Goal: Information Seeking & Learning: Check status

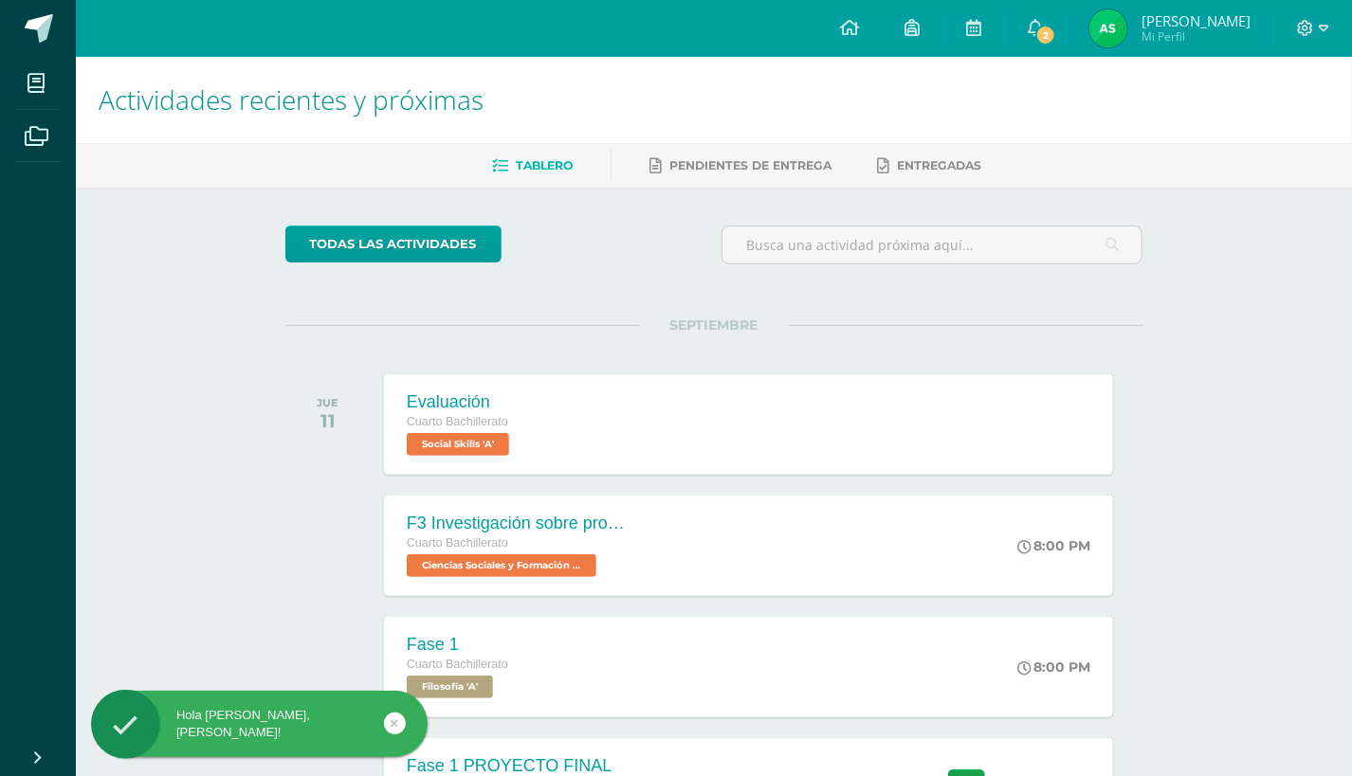
click at [1229, 46] on span "[PERSON_NAME] Mi Perfil" at bounding box center [1169, 28] width 169 height 38
click at [1254, 27] on span "Adriana Marcela Mi Perfil" at bounding box center [1169, 28] width 169 height 38
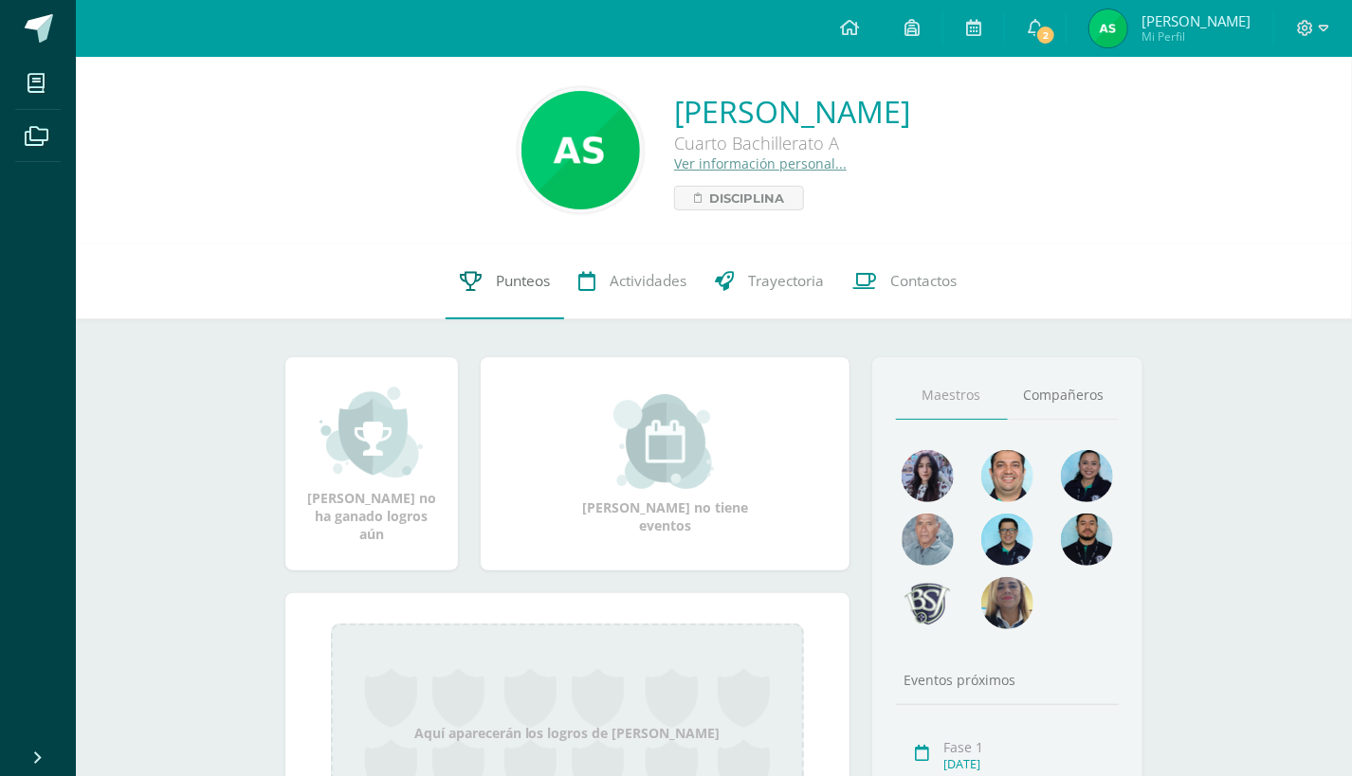
click at [555, 288] on link "Punteos" at bounding box center [505, 282] width 118 height 76
click at [525, 284] on span "Punteos" at bounding box center [523, 281] width 54 height 20
click at [1021, 478] on img at bounding box center [1007, 476] width 52 height 52
click at [501, 285] on span "Punteos" at bounding box center [523, 281] width 54 height 20
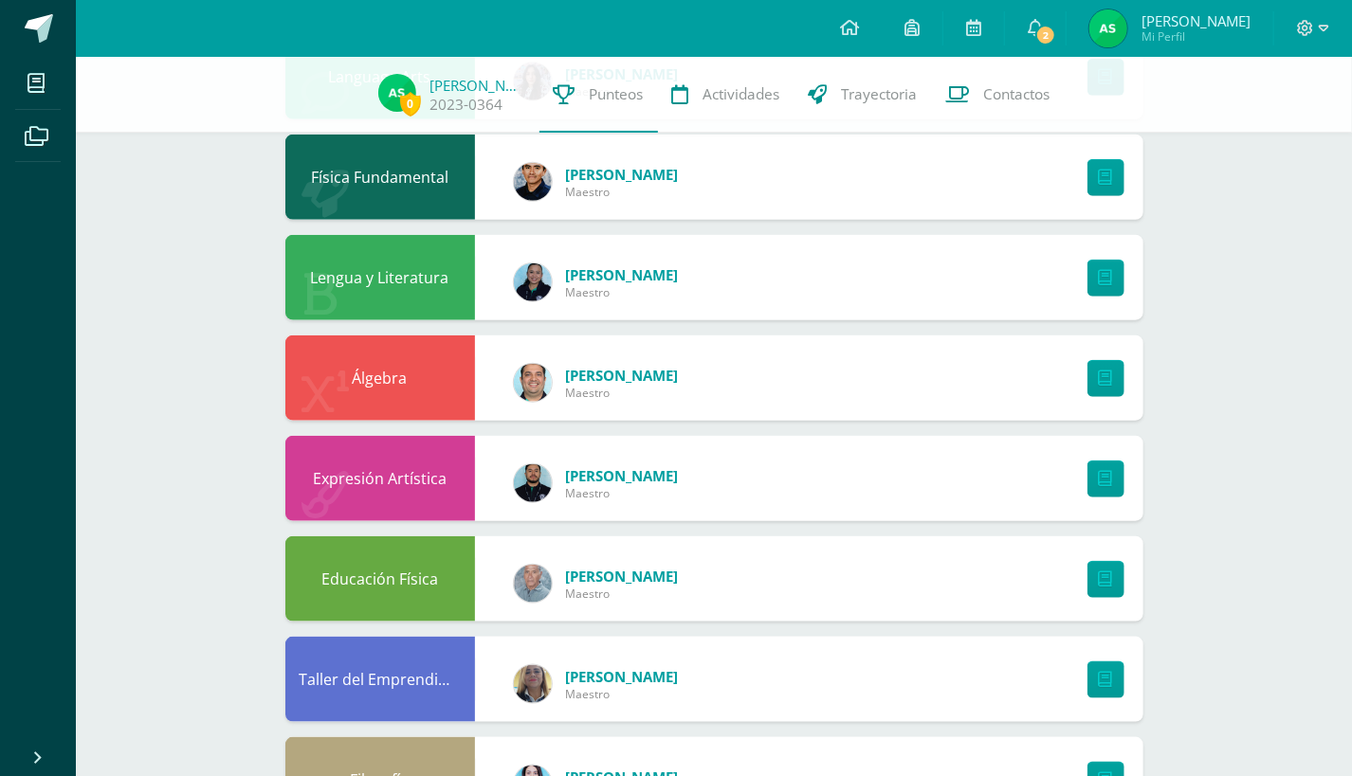
scroll to position [724, 0]
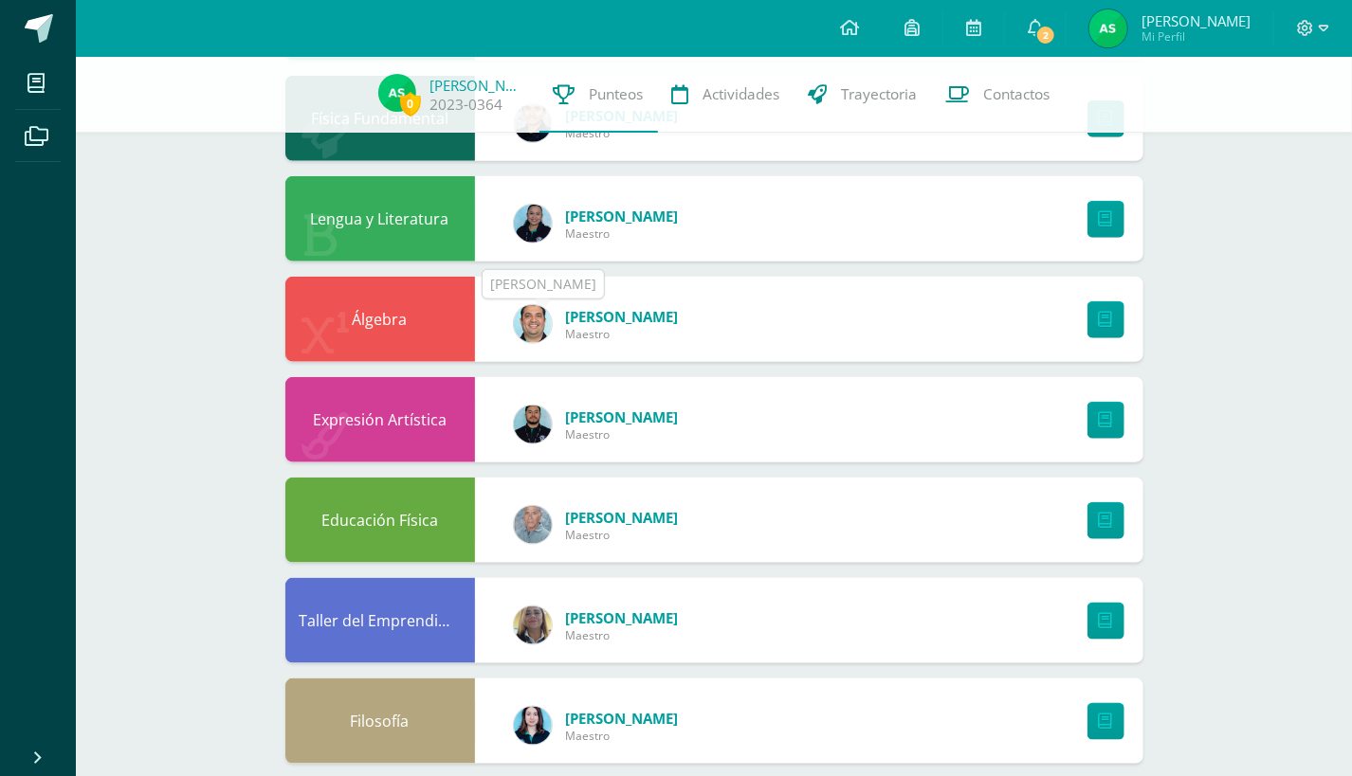
click at [562, 322] on div "Raúl Martínez Maestro" at bounding box center [596, 324] width 203 height 85
click at [975, 338] on div "Álgebra Raúl Martínez Maestro" at bounding box center [714, 319] width 858 height 85
click at [1121, 317] on link at bounding box center [1105, 319] width 37 height 37
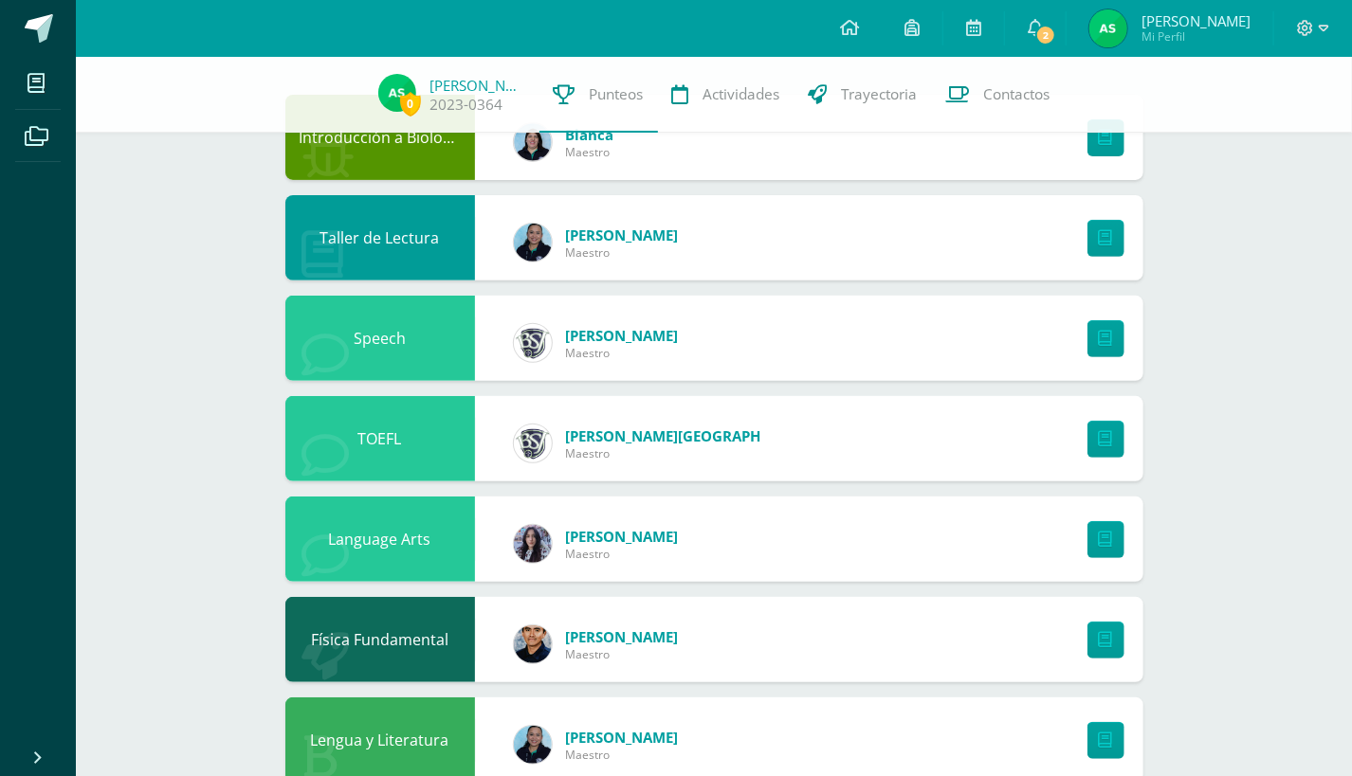
scroll to position [127, 0]
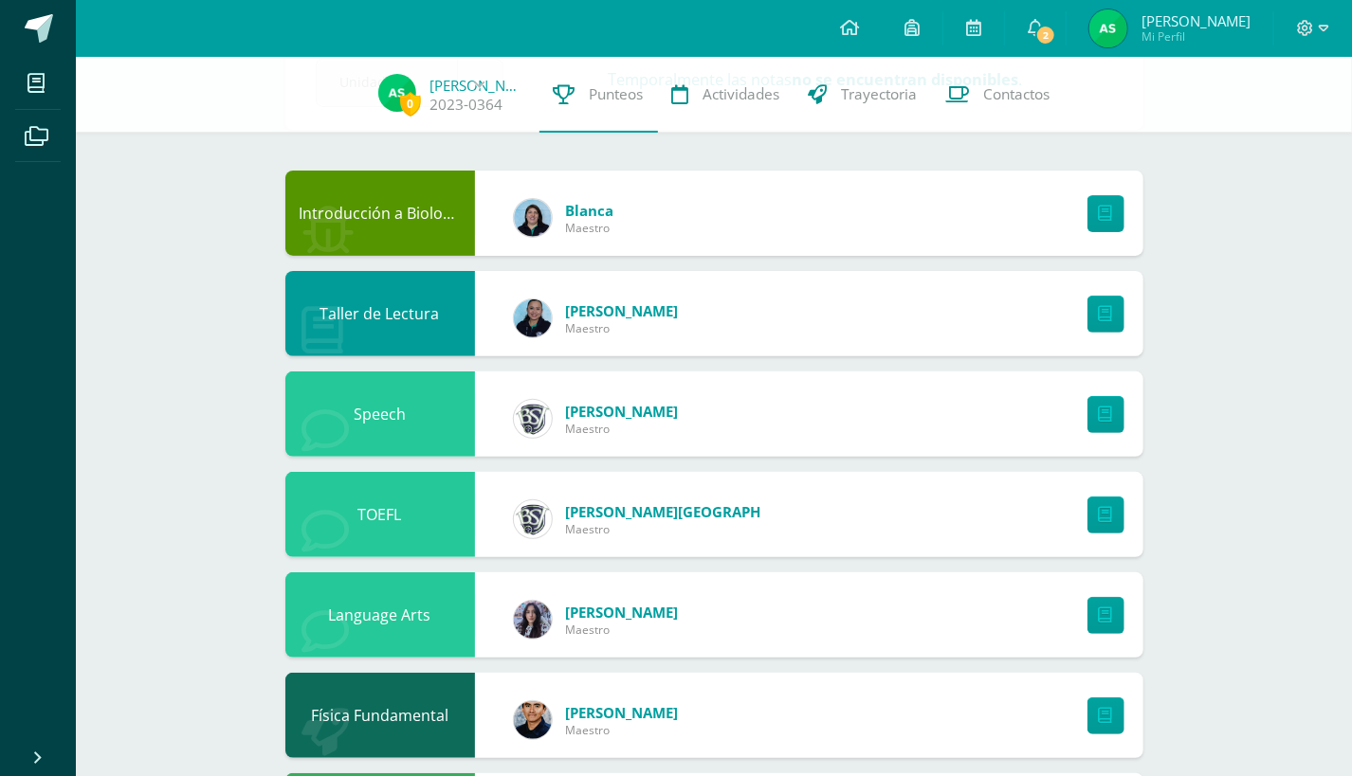
click at [1220, 21] on span "Adriana Marcela" at bounding box center [1195, 20] width 109 height 19
click at [1307, 27] on icon at bounding box center [1306, 28] width 16 height 16
click at [1260, 134] on span "Cerrar sesión" at bounding box center [1264, 129] width 85 height 18
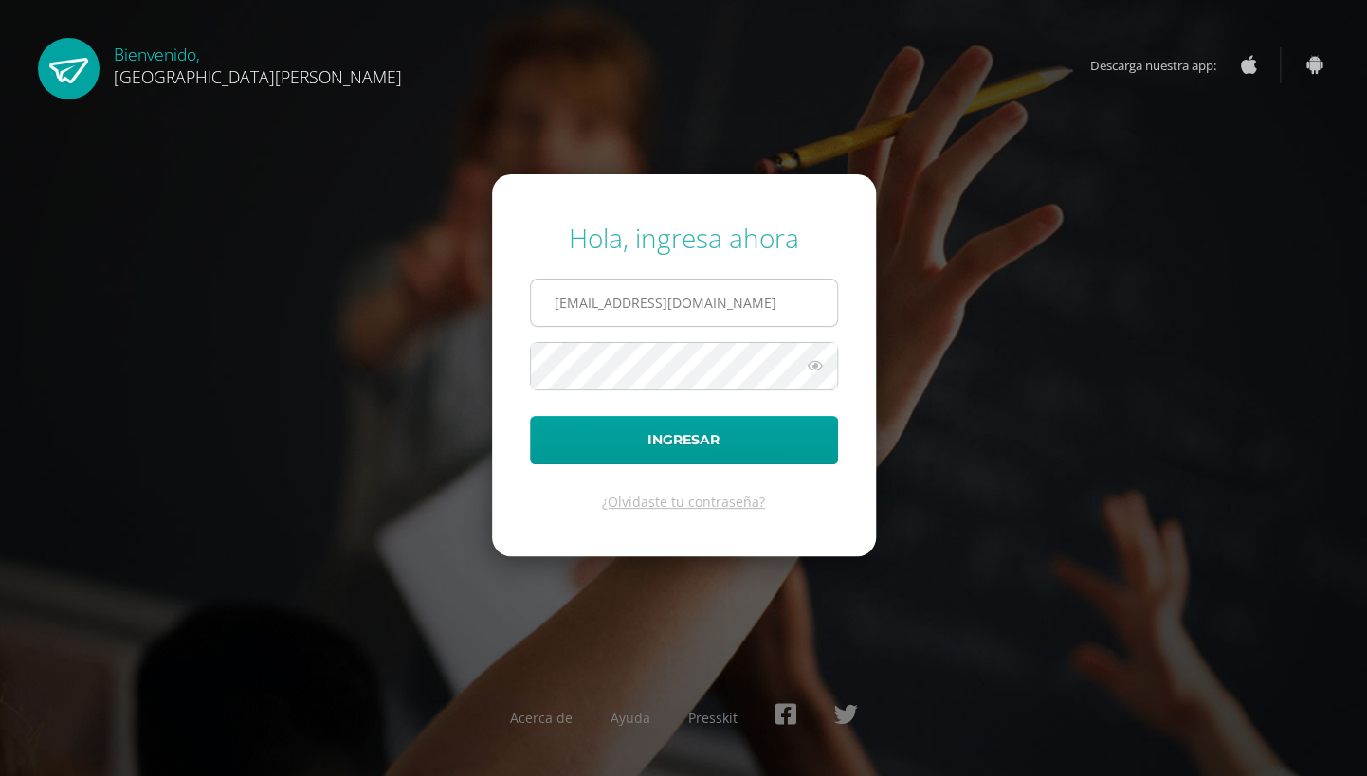
click at [585, 303] on input "[EMAIL_ADDRESS][DOMAIN_NAME]" at bounding box center [684, 303] width 306 height 46
type input "[EMAIL_ADDRESS][DOMAIN_NAME]"
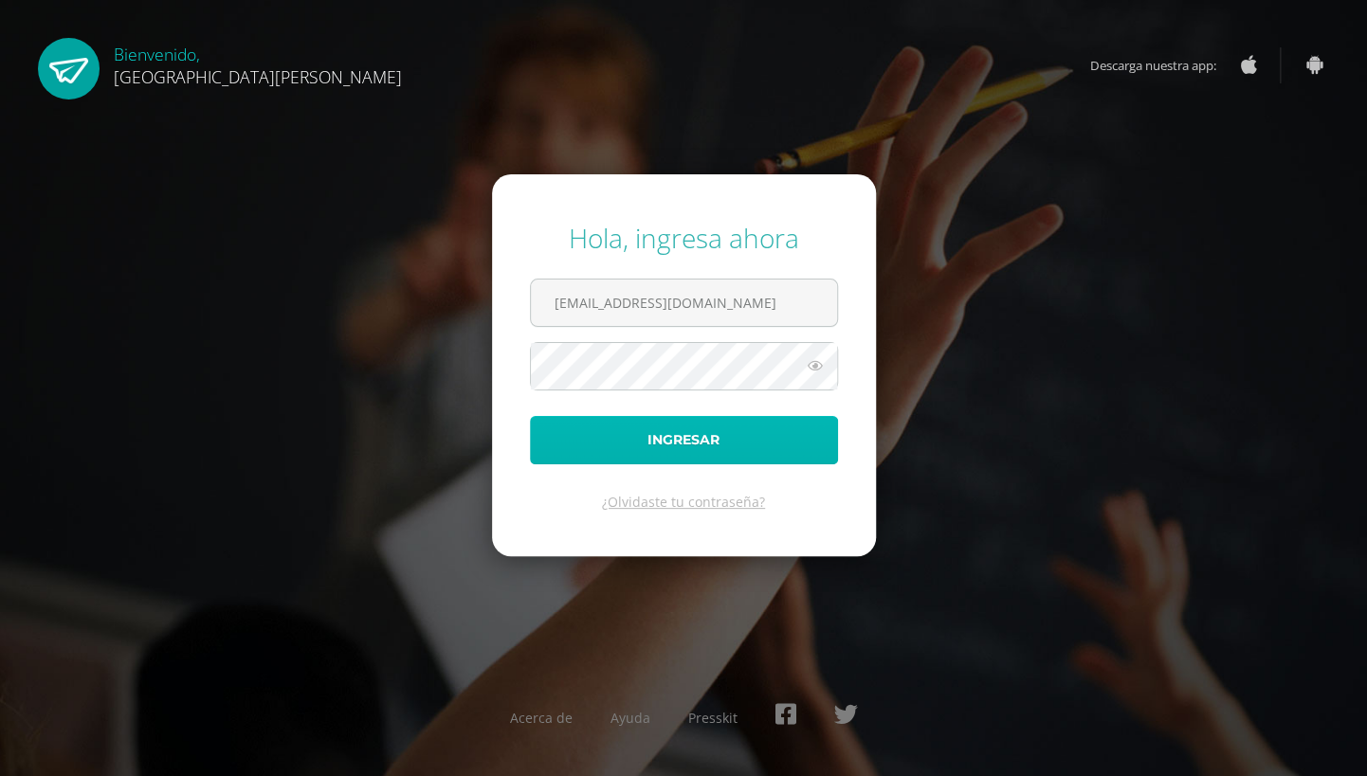
click at [624, 441] on button "Ingresar" at bounding box center [684, 440] width 308 height 48
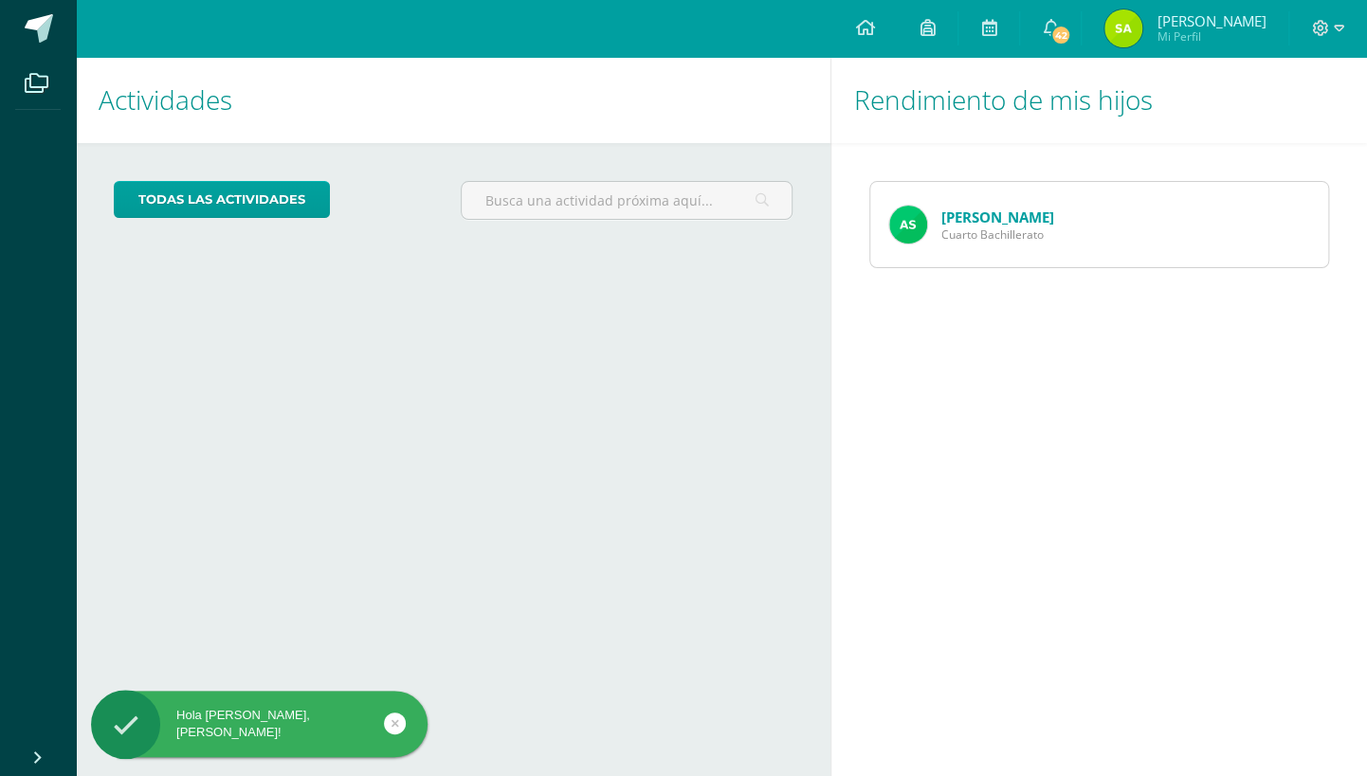
click at [1163, 23] on span "[PERSON_NAME] Mi Perfil" at bounding box center [1185, 28] width 169 height 38
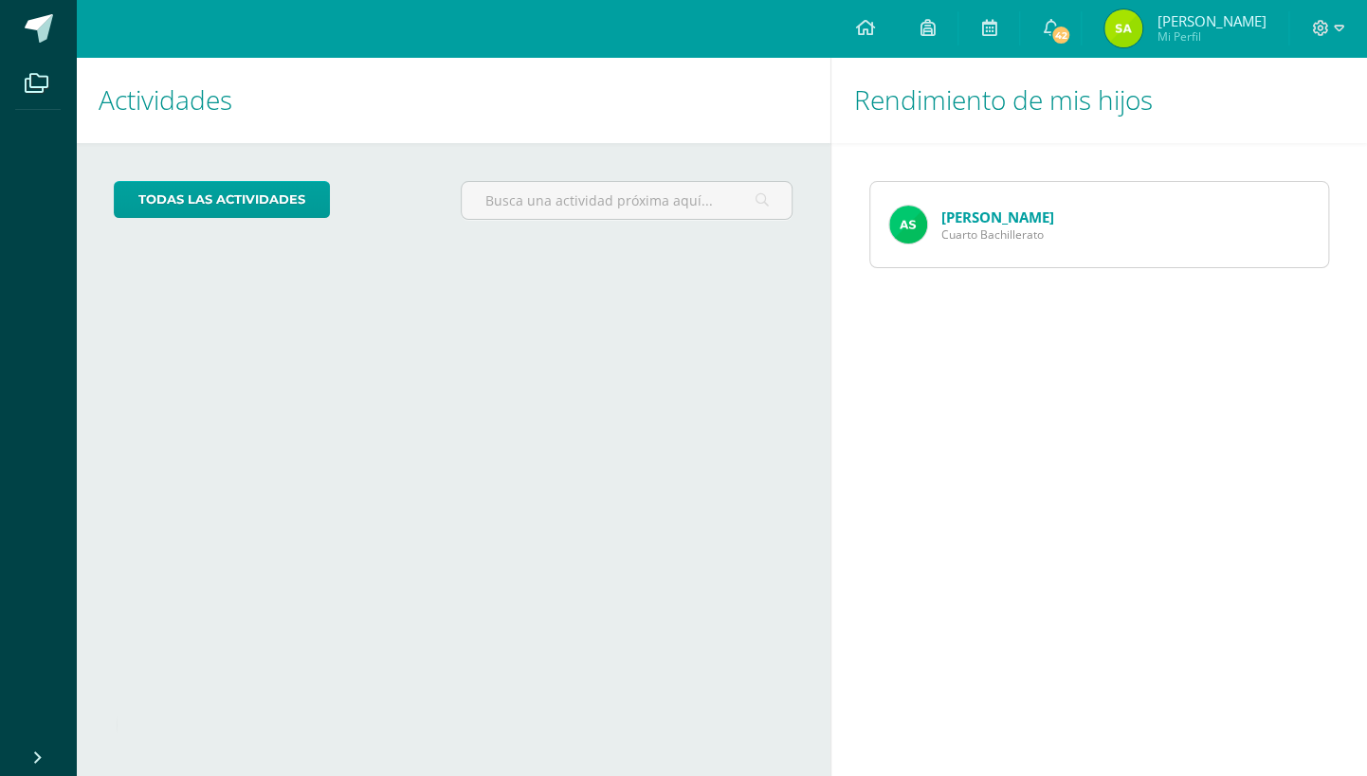
click at [1087, 291] on div "[PERSON_NAME] Cuarto Bachillerato" at bounding box center [1099, 224] width 536 height 163
click at [1028, 238] on span "Cuarto Bachillerato" at bounding box center [997, 235] width 113 height 16
click at [921, 230] on img at bounding box center [908, 225] width 38 height 38
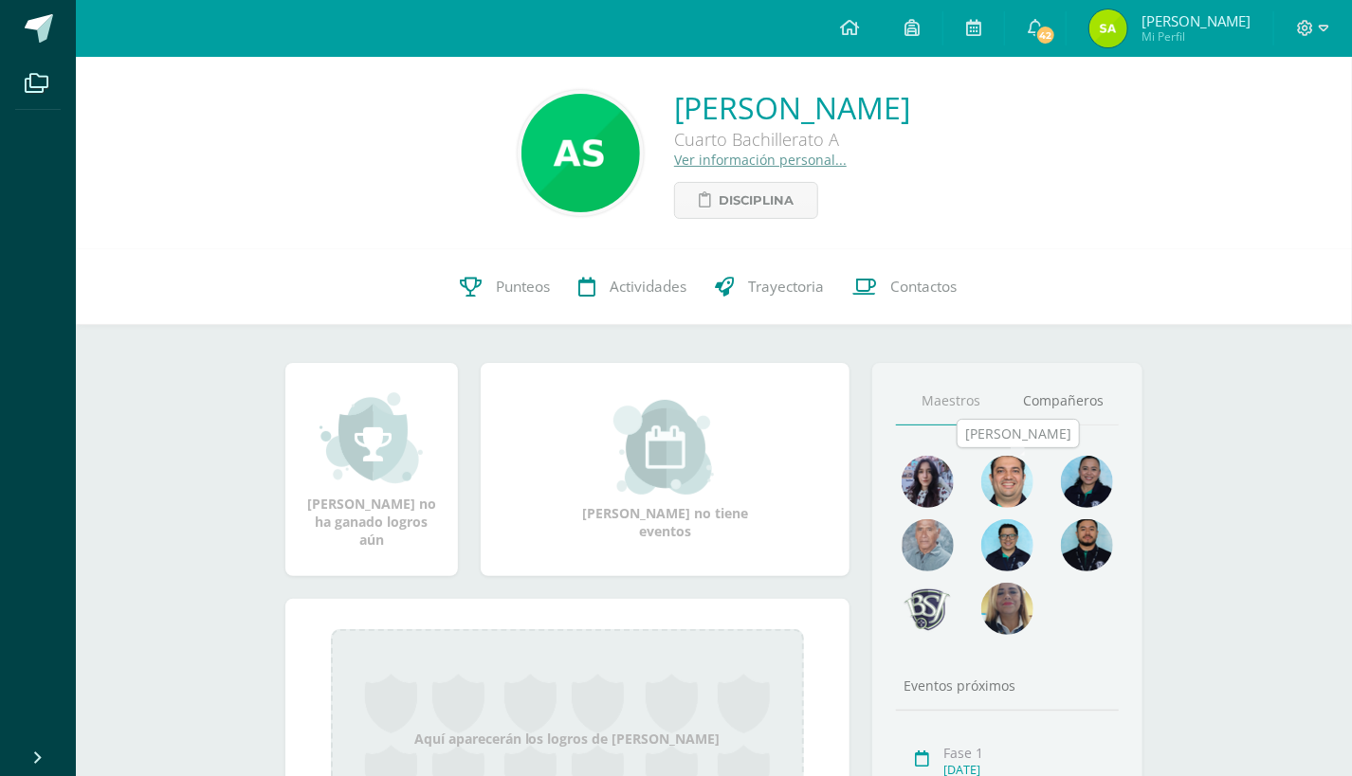
click at [1008, 502] on img at bounding box center [1007, 482] width 52 height 52
click at [518, 291] on span "Punteos" at bounding box center [523, 287] width 54 height 20
click at [481, 296] on link "Punteos" at bounding box center [505, 287] width 118 height 76
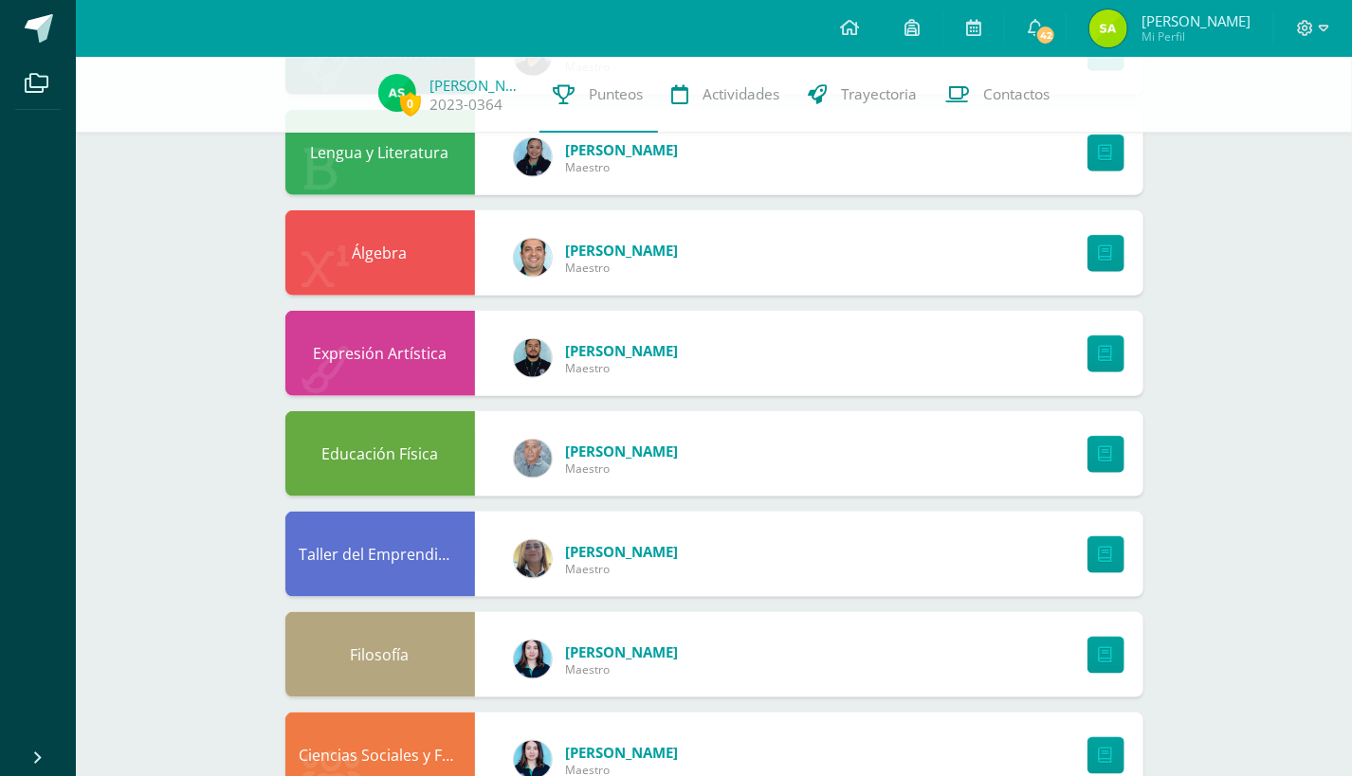
scroll to position [773, 0]
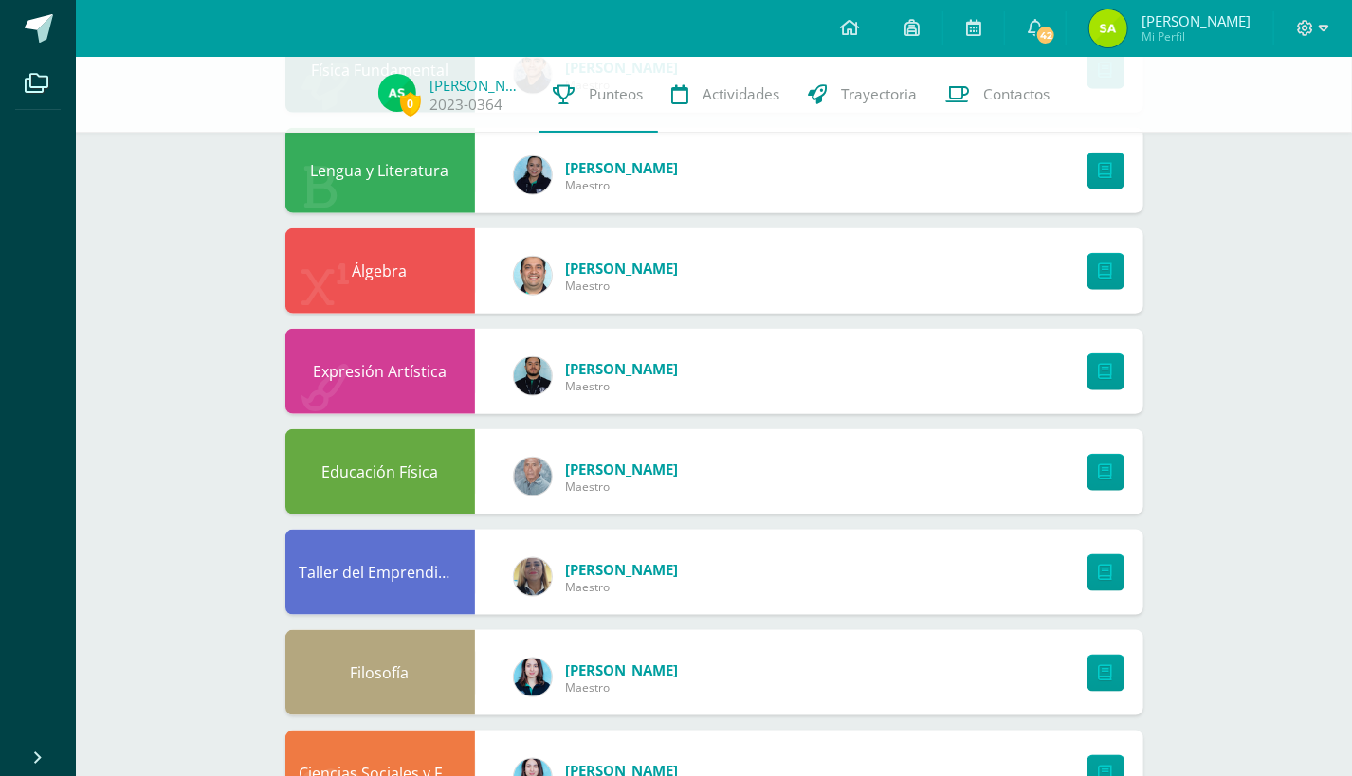
click at [712, 283] on div "Álgebra [PERSON_NAME]" at bounding box center [714, 270] width 858 height 85
click at [1107, 262] on link at bounding box center [1105, 271] width 37 height 37
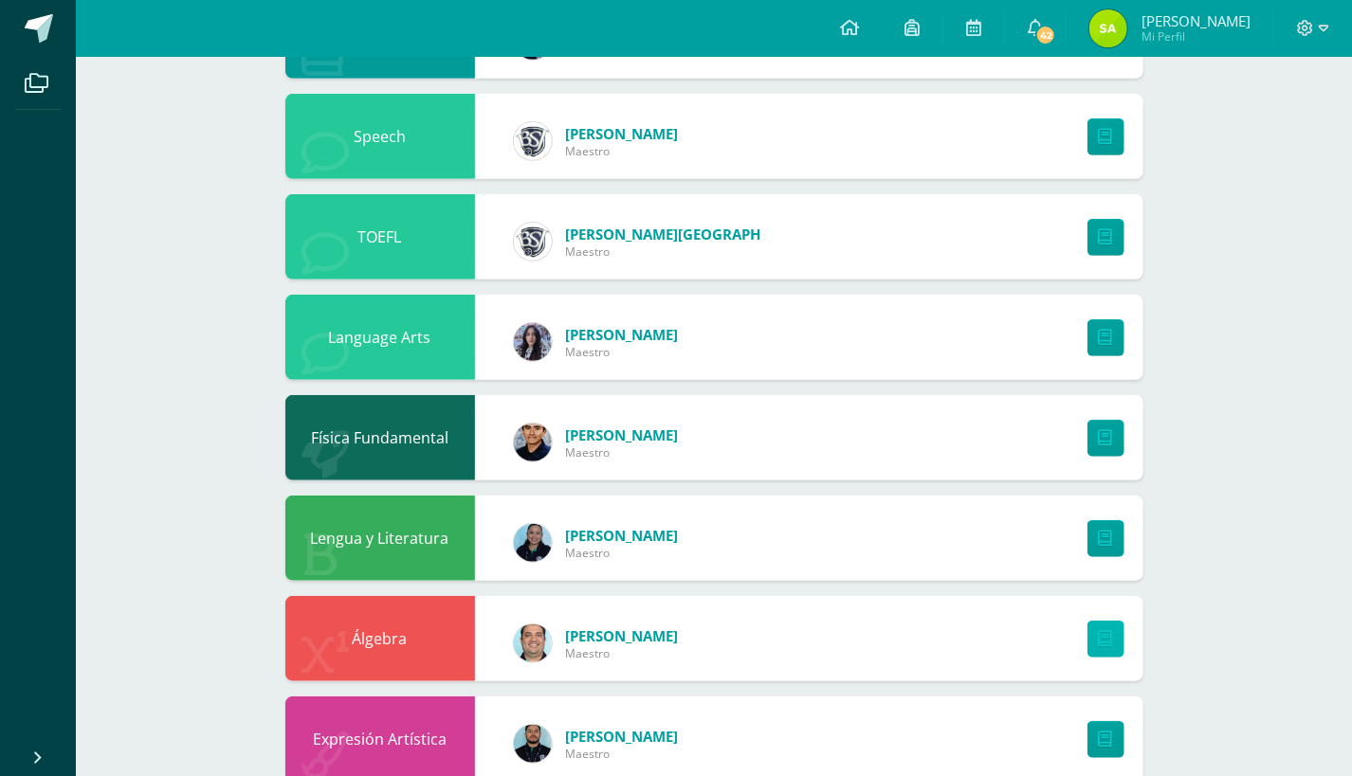
scroll to position [0, 0]
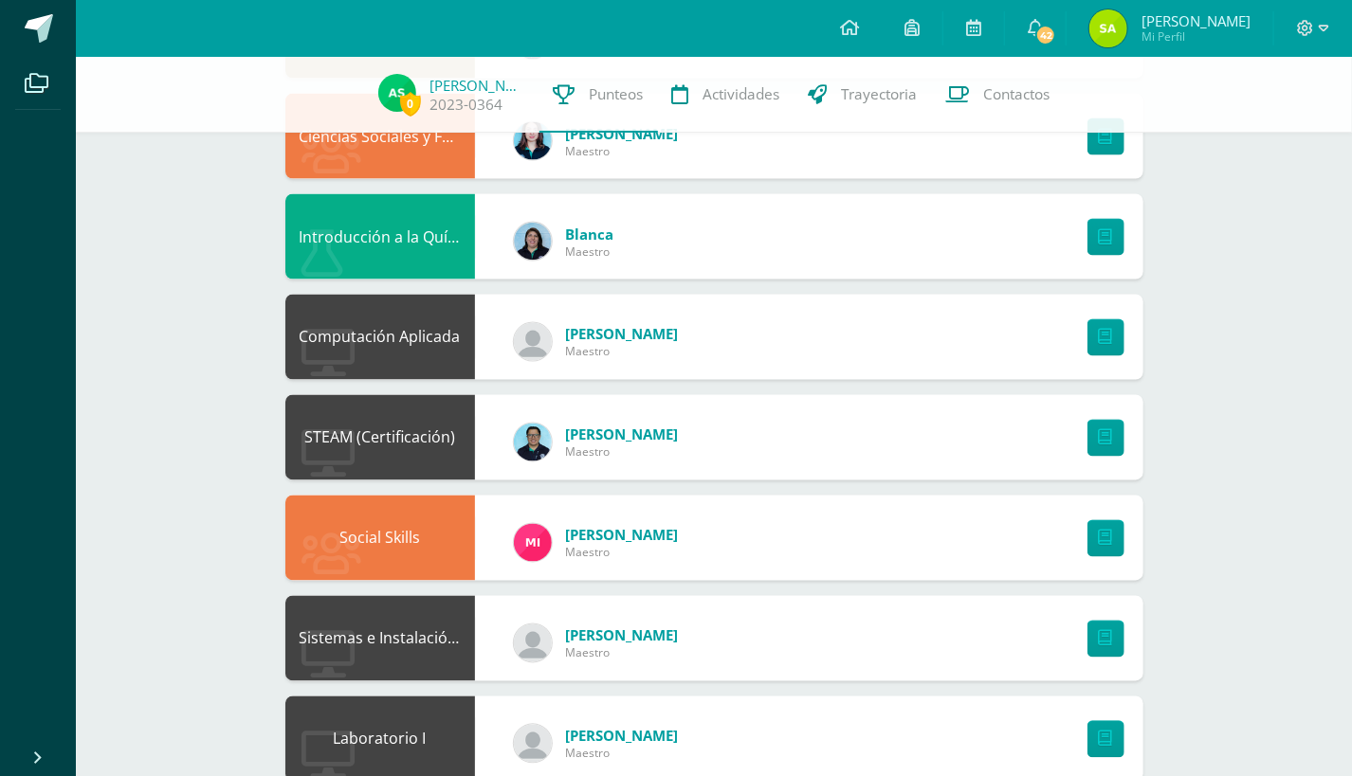
scroll to position [1452, 0]
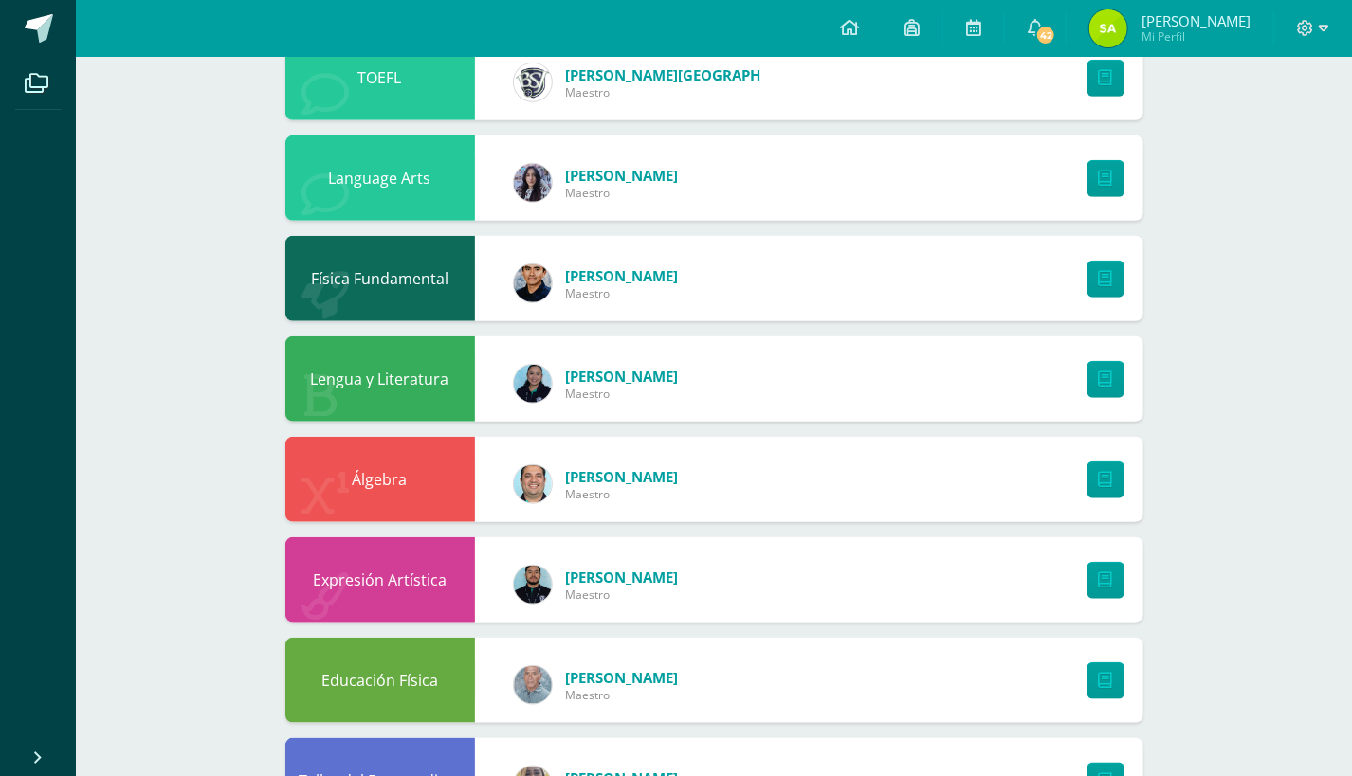
scroll to position [0, 0]
